Goal: Information Seeking & Learning: Learn about a topic

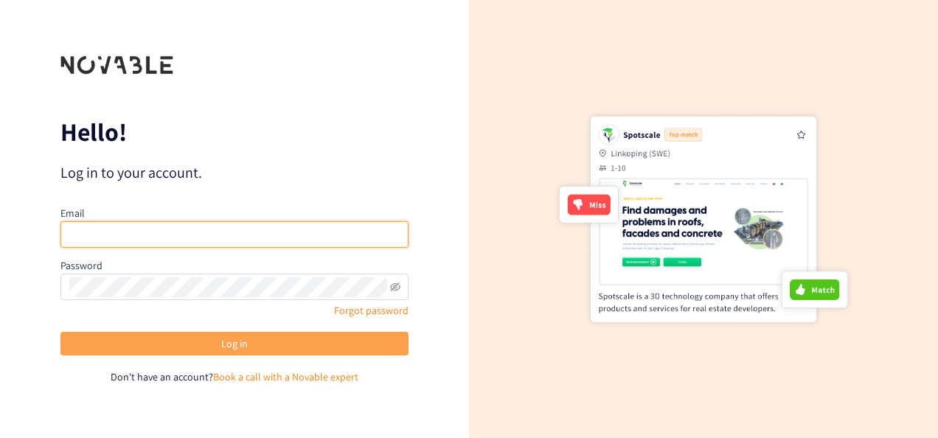
type input "[EMAIL_ADDRESS][DOMAIN_NAME]"
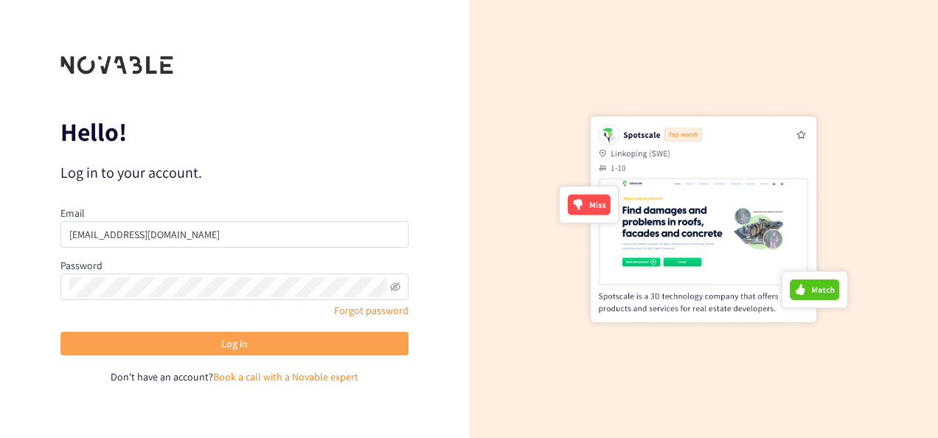
click at [236, 337] on span "Log in" at bounding box center [234, 344] width 27 height 16
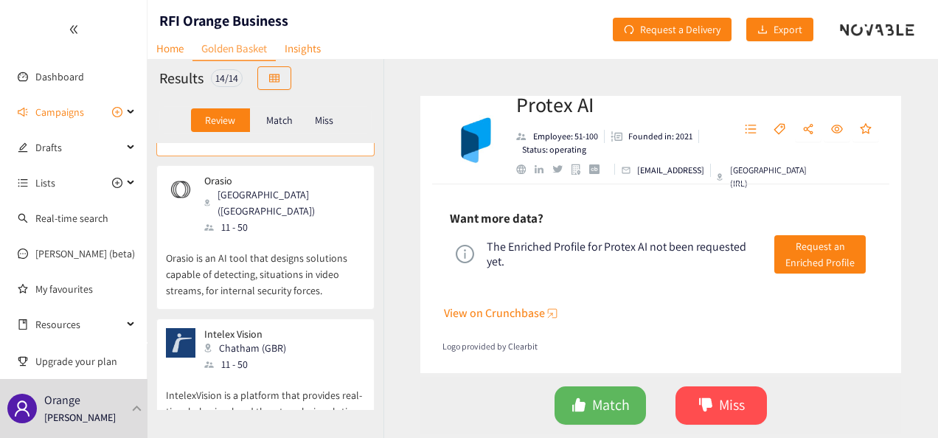
scroll to position [117, 0]
click at [330, 197] on div "[PERSON_NAME] ([GEOGRAPHIC_DATA]) 11 - 50" at bounding box center [265, 203] width 199 height 60
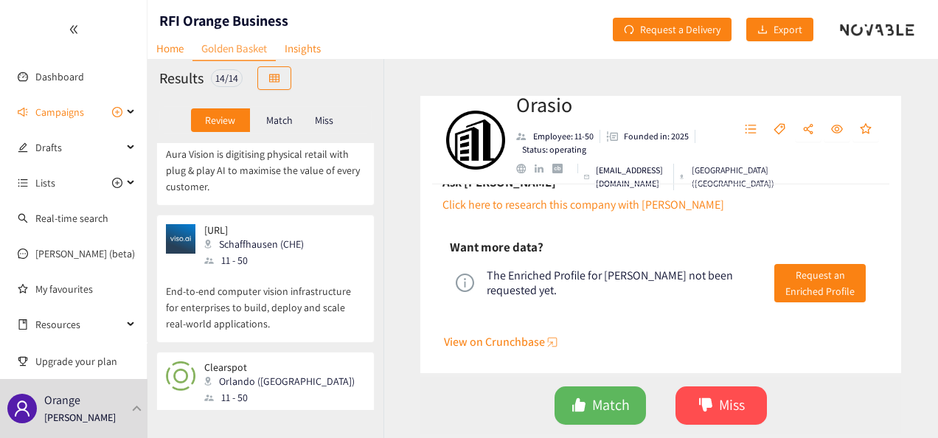
scroll to position [1061, 0]
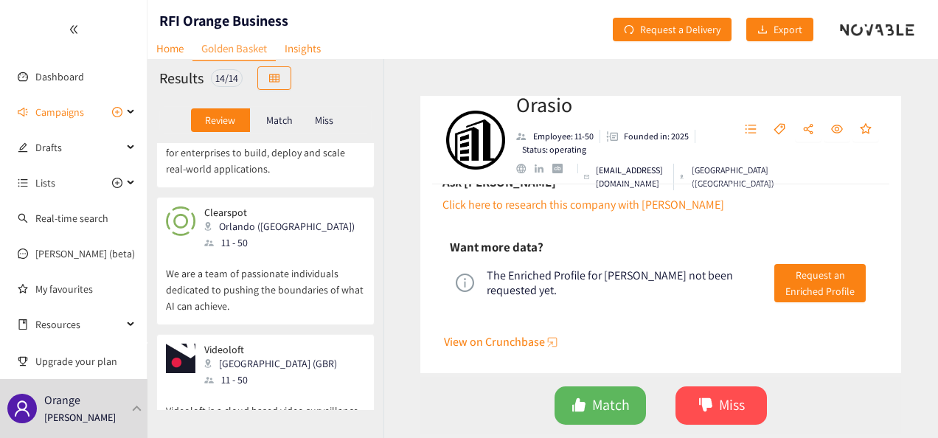
click at [333, 206] on div "Clearspot Orlando ([GEOGRAPHIC_DATA]) 11 - 50" at bounding box center [265, 228] width 199 height 44
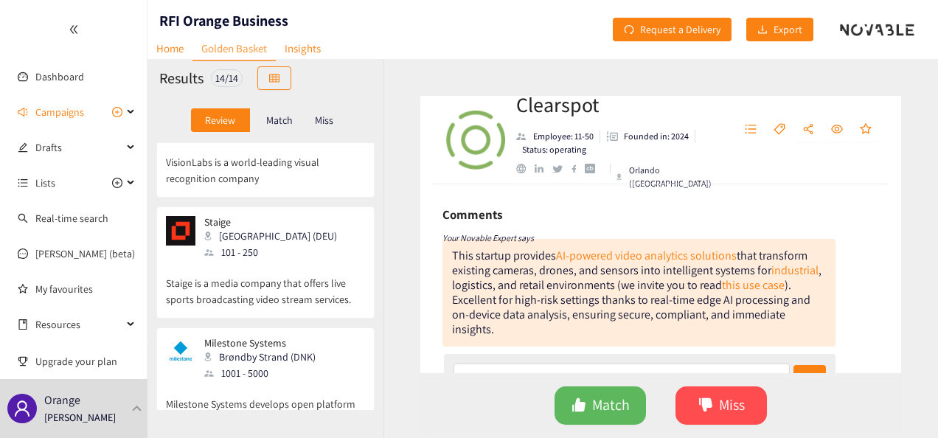
scroll to position [1568, 0]
